Goal: Task Accomplishment & Management: Use online tool/utility

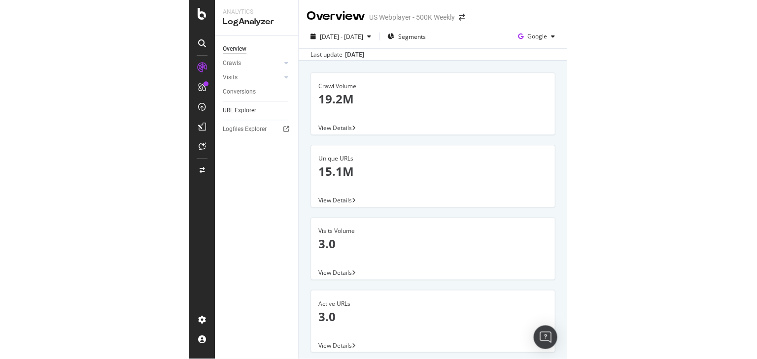
scroll to position [136, 0]
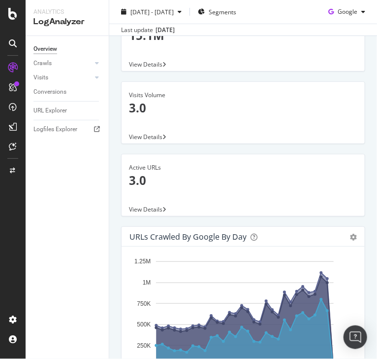
click at [73, 189] on div "Overview Crawls Daily Distribution Segments Distribution HTTP Codes Resources V…" at bounding box center [67, 197] width 83 height 323
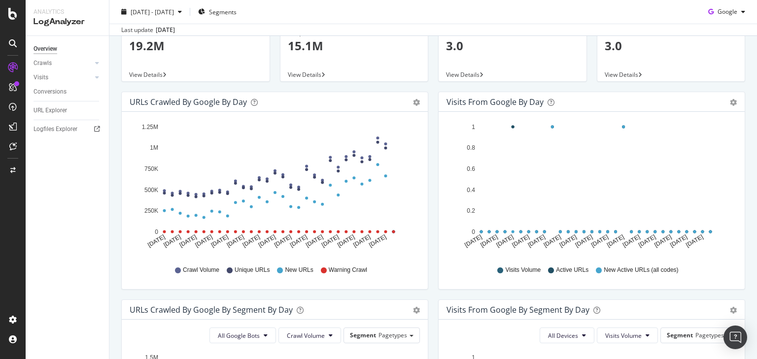
scroll to position [0, 0]
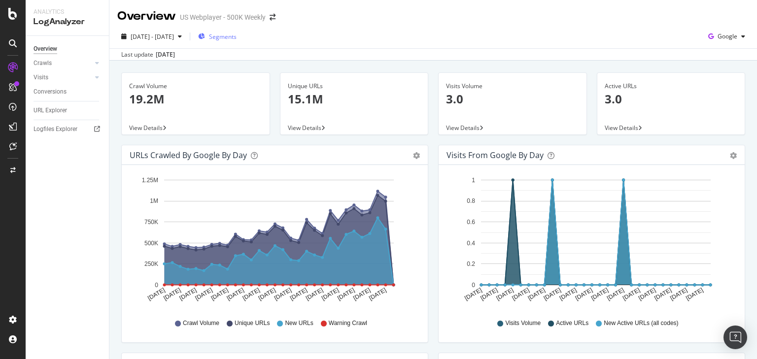
click at [236, 35] on span "Segments" at bounding box center [223, 37] width 28 height 8
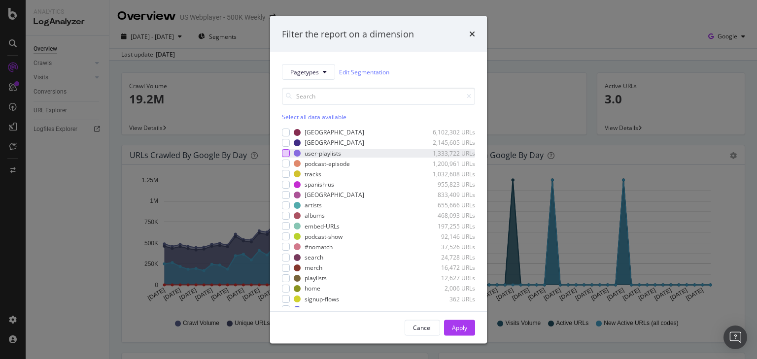
click at [286, 154] on div "modal" at bounding box center [286, 153] width 8 height 8
click at [284, 173] on div "modal" at bounding box center [286, 174] width 8 height 8
click at [283, 207] on div "modal" at bounding box center [286, 205] width 8 height 8
click at [285, 217] on div "modal" at bounding box center [286, 216] width 8 height 8
click at [286, 276] on div "modal" at bounding box center [286, 278] width 8 height 8
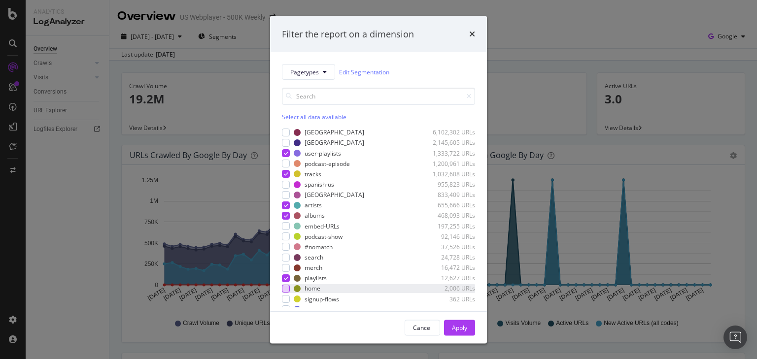
click at [286, 285] on div "modal" at bounding box center [286, 289] width 8 height 8
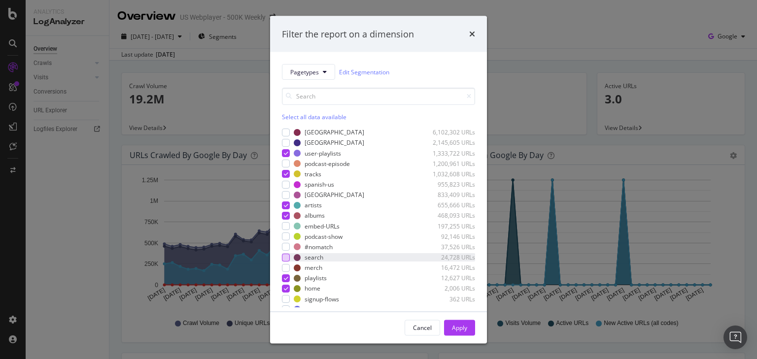
click at [284, 258] on div "modal" at bounding box center [286, 257] width 8 height 8
click at [284, 267] on div "modal" at bounding box center [286, 268] width 8 height 8
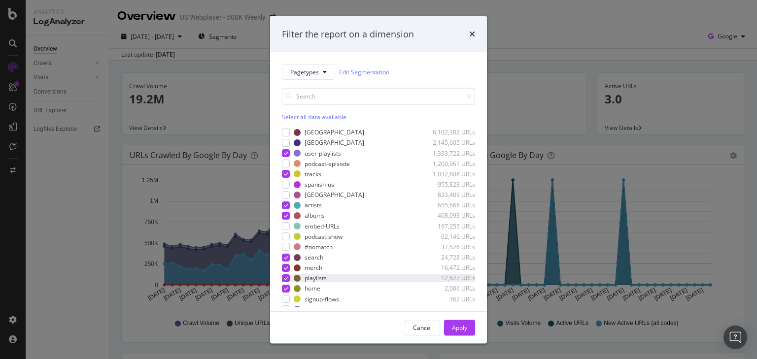
scroll to position [39, 0]
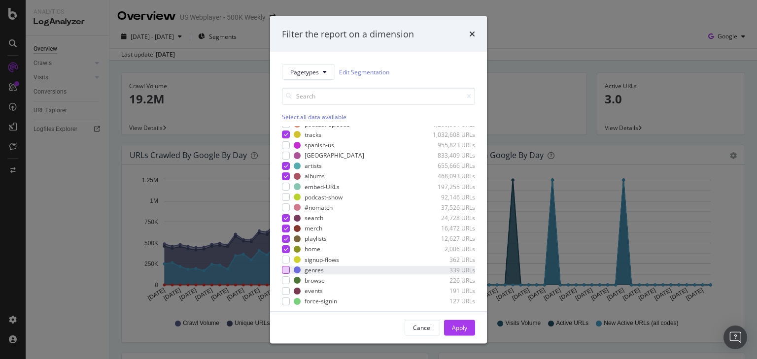
click at [283, 270] on div "modal" at bounding box center [286, 270] width 8 height 8
click at [283, 278] on div "modal" at bounding box center [286, 280] width 8 height 8
click at [286, 288] on div "modal" at bounding box center [286, 291] width 8 height 8
click at [377, 328] on div "Apply" at bounding box center [459, 327] width 15 height 8
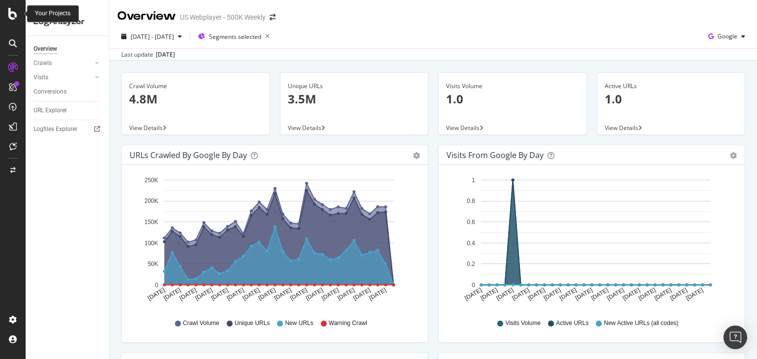
click at [15, 14] on icon at bounding box center [12, 14] width 9 height 12
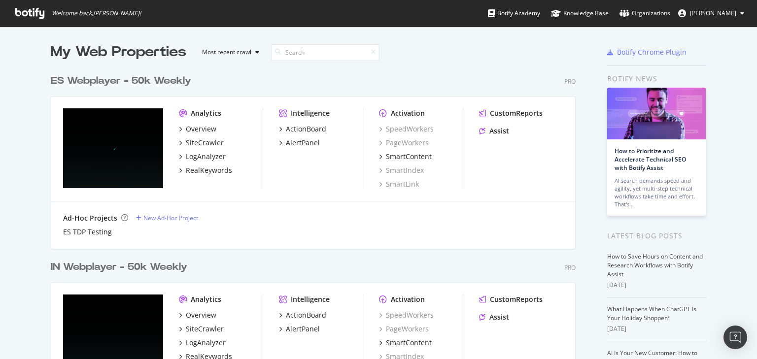
scroll to position [353, 745]
